Goal: Task Accomplishment & Management: Use online tool/utility

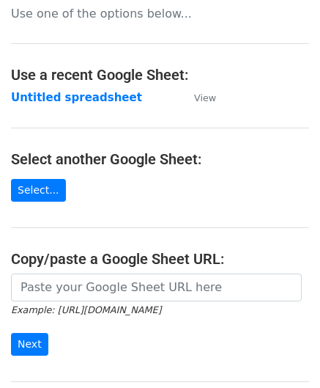
scroll to position [147, 0]
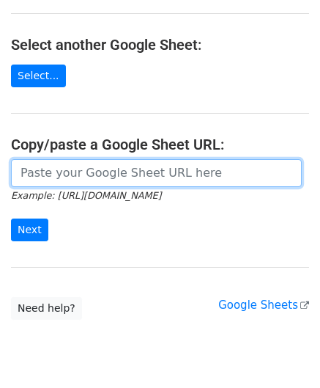
click at [62, 174] on input "url" at bounding box center [156, 173] width 291 height 28
paste input "[URL][DOMAIN_NAME]"
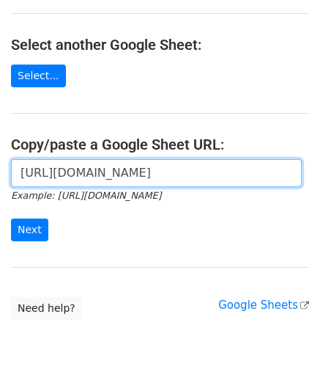
scroll to position [0, 317]
type input "[URL][DOMAIN_NAME]"
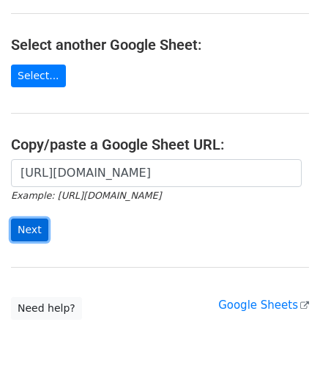
click at [30, 221] on input "Next" at bounding box center [29, 230] width 37 height 23
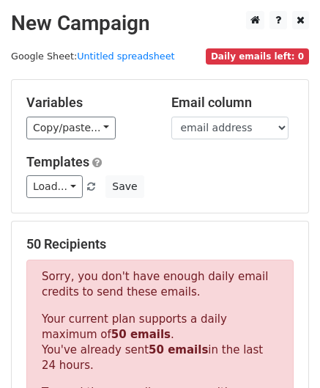
scroll to position [495, 0]
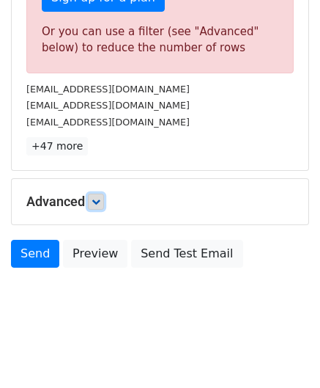
click at [99, 197] on icon at bounding box center [96, 201] width 9 height 9
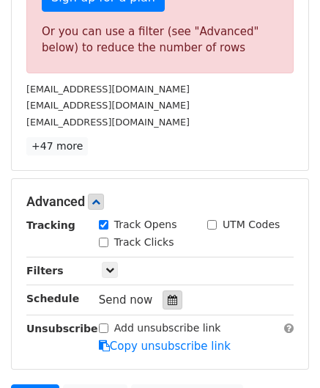
drag, startPoint x: 170, startPoint y: 295, endPoint x: 166, endPoint y: 246, distance: 48.6
click at [169, 295] on div at bounding box center [173, 299] width 20 height 19
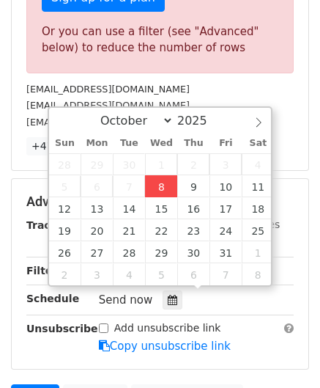
type input "2025-10-08 12:00"
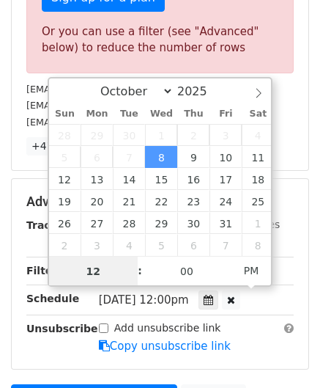
paste input "6"
type input "6"
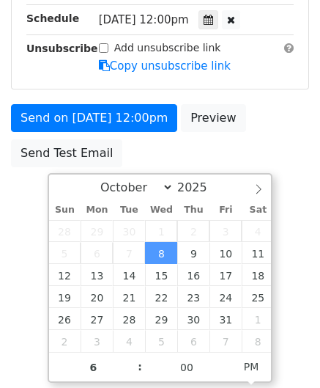
type input "2025-10-08 18:00"
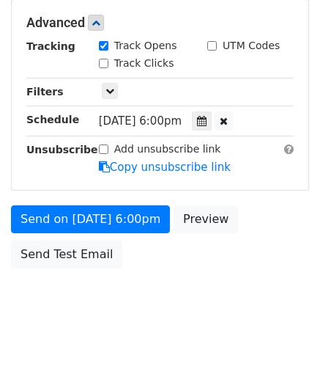
scroll to position [672, 0]
